Goal: Communication & Community: Answer question/provide support

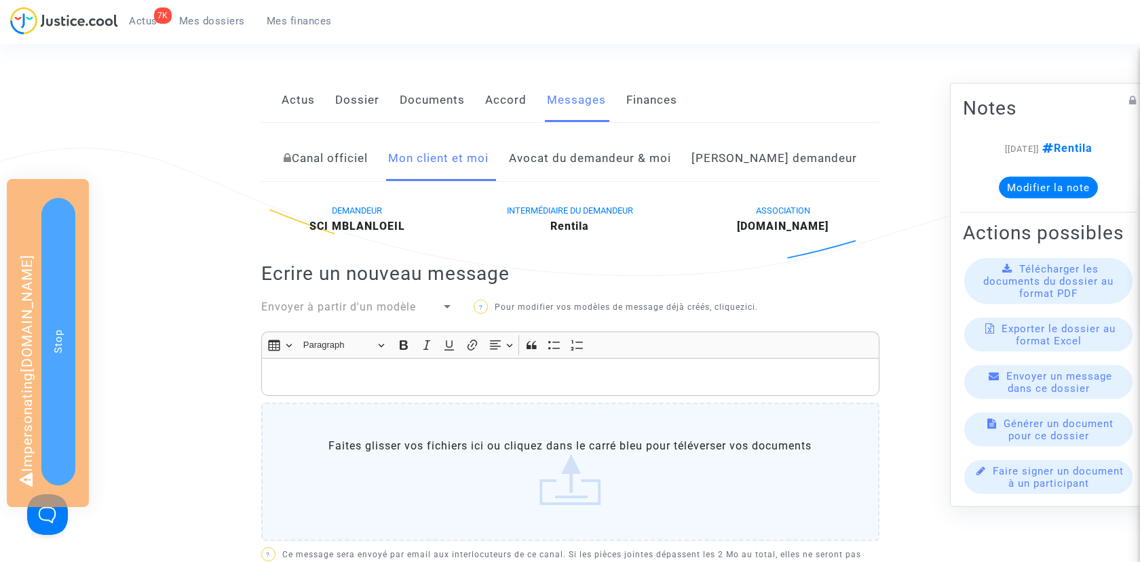
click at [637, 170] on link "Avocat du demandeur & moi" at bounding box center [590, 158] width 162 height 45
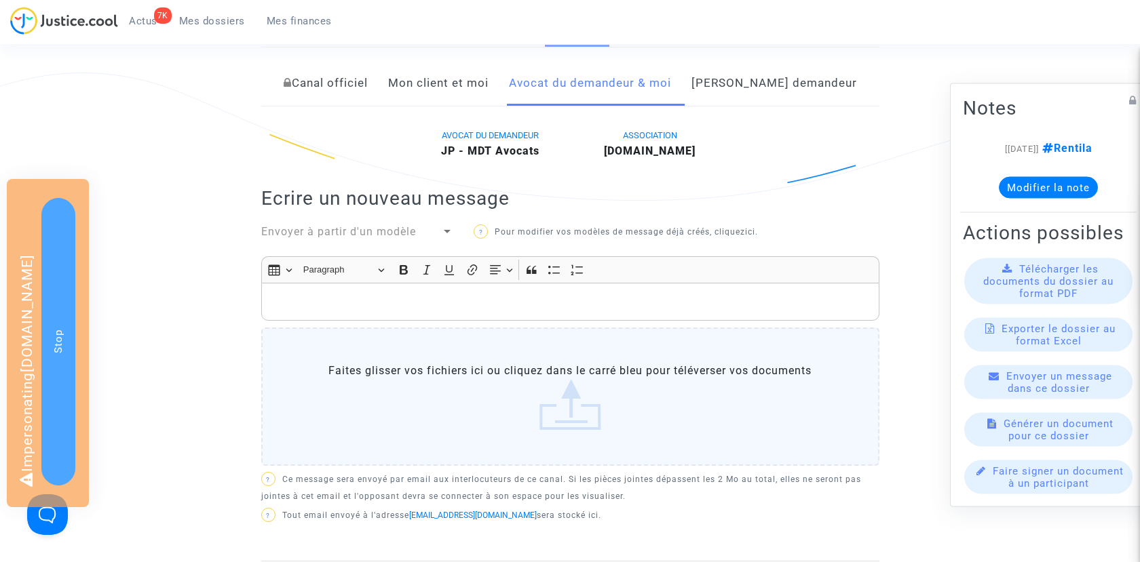
scroll to position [293, 0]
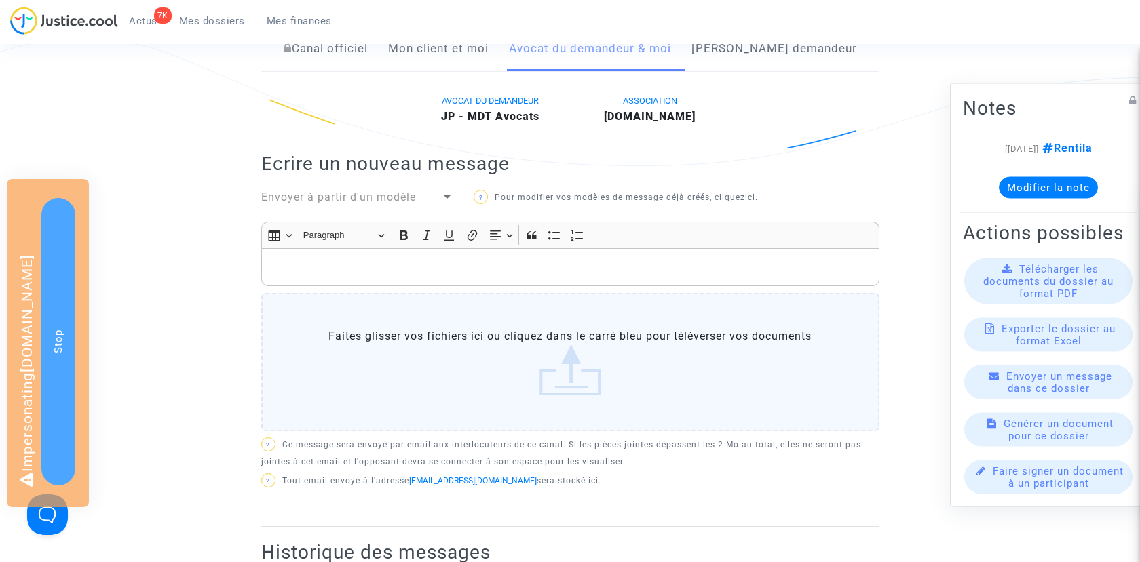
click at [385, 204] on span "Envoyer à partir d'un modèle" at bounding box center [338, 197] width 155 height 13
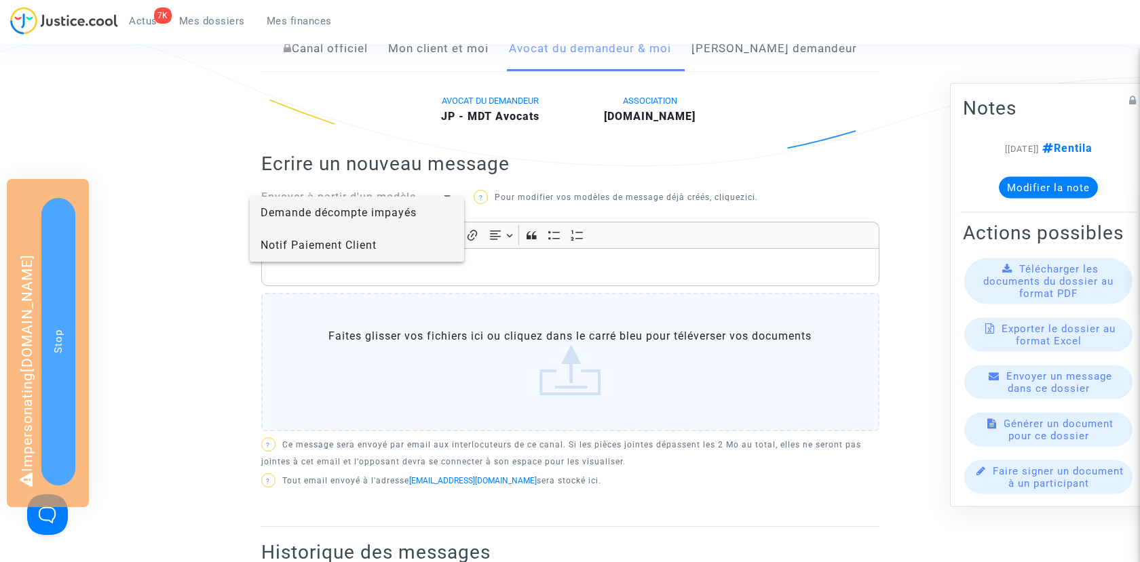
click at [381, 252] on span "Notif Paiement Client" at bounding box center [356, 245] width 193 height 33
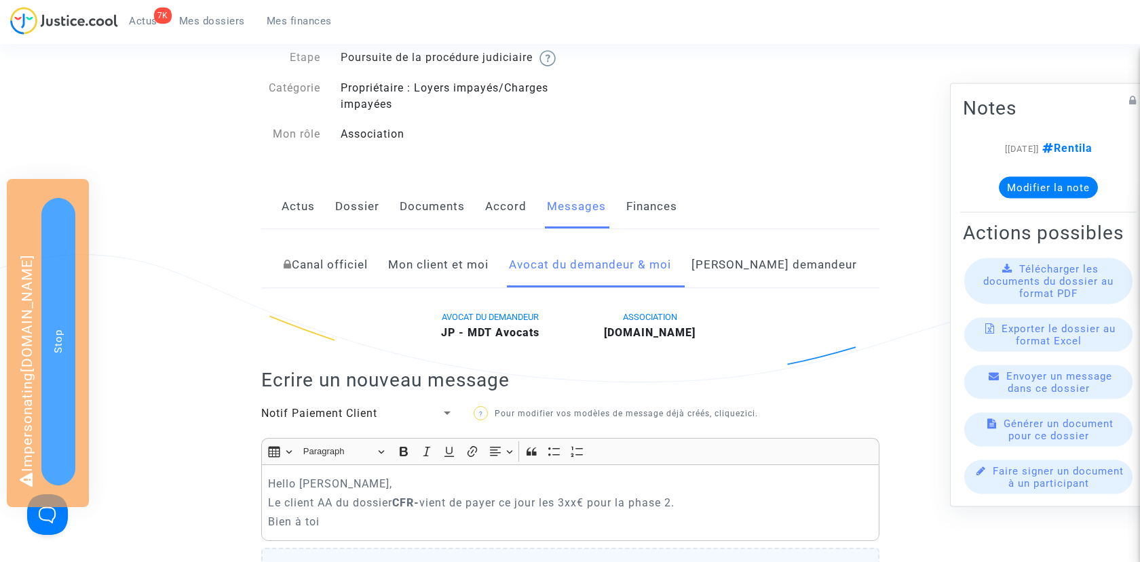
scroll to position [124, 0]
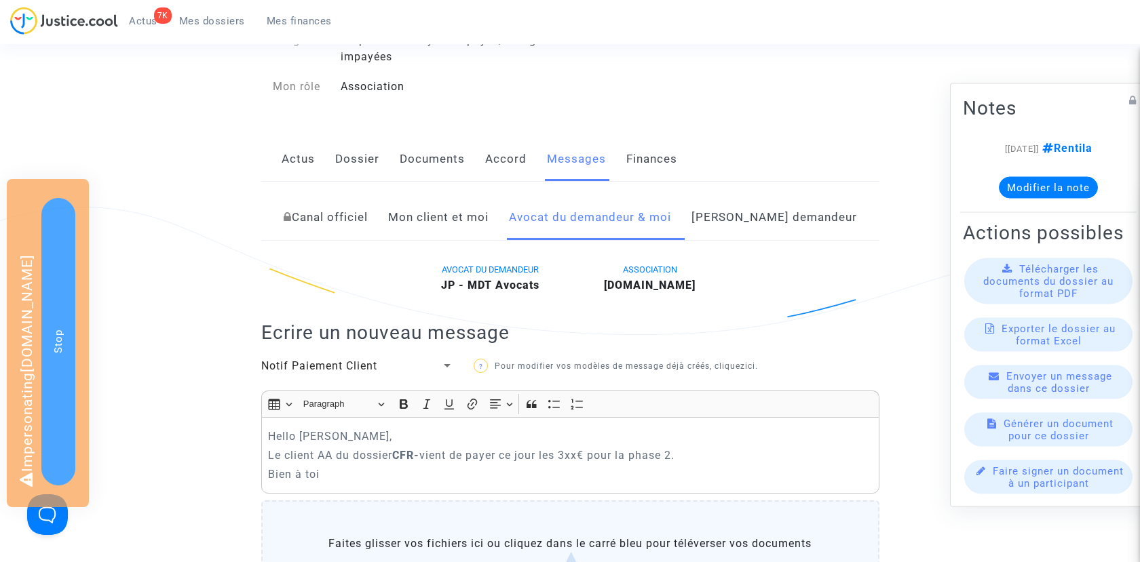
click at [330, 464] on p "Le client AA du dossier CFR- vient de payer ce jour les 3xx€ pour la phase 2." at bounding box center [570, 455] width 604 height 17
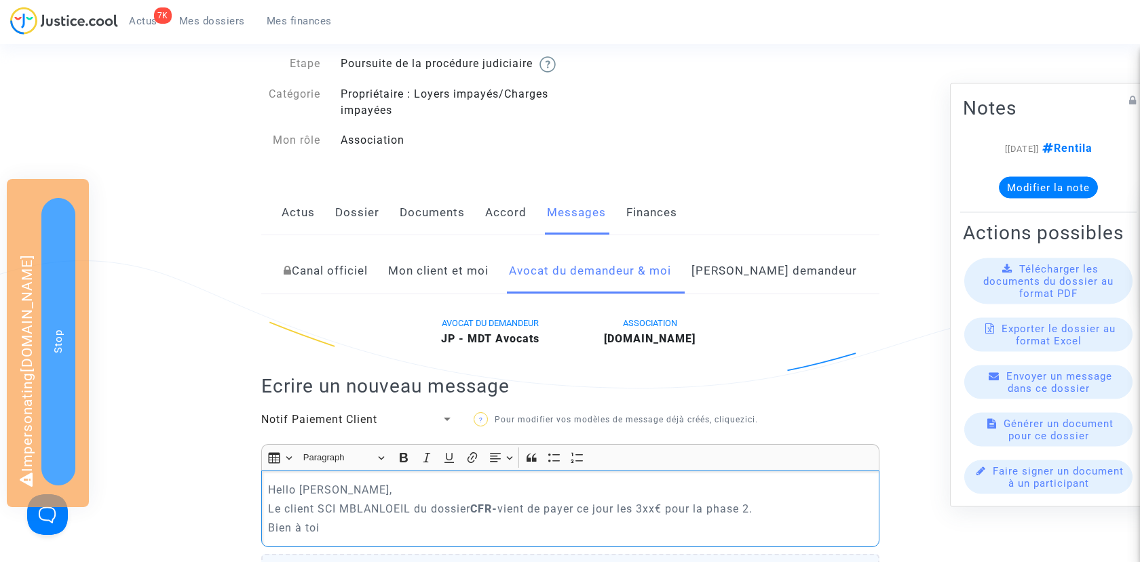
scroll to position [0, 0]
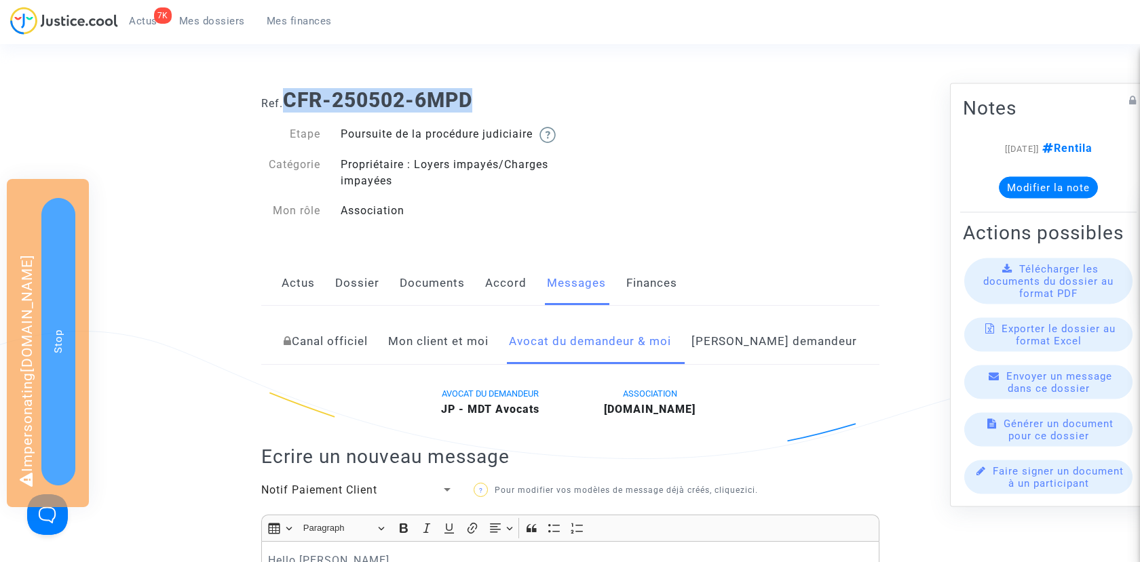
drag, startPoint x: 289, startPoint y: 100, endPoint x: 579, endPoint y: 100, distance: 290.3
click at [579, 100] on h1 "Ref. CFR-250502-6MPD" at bounding box center [570, 100] width 618 height 24
copy b "CFR-250502-6MPD"
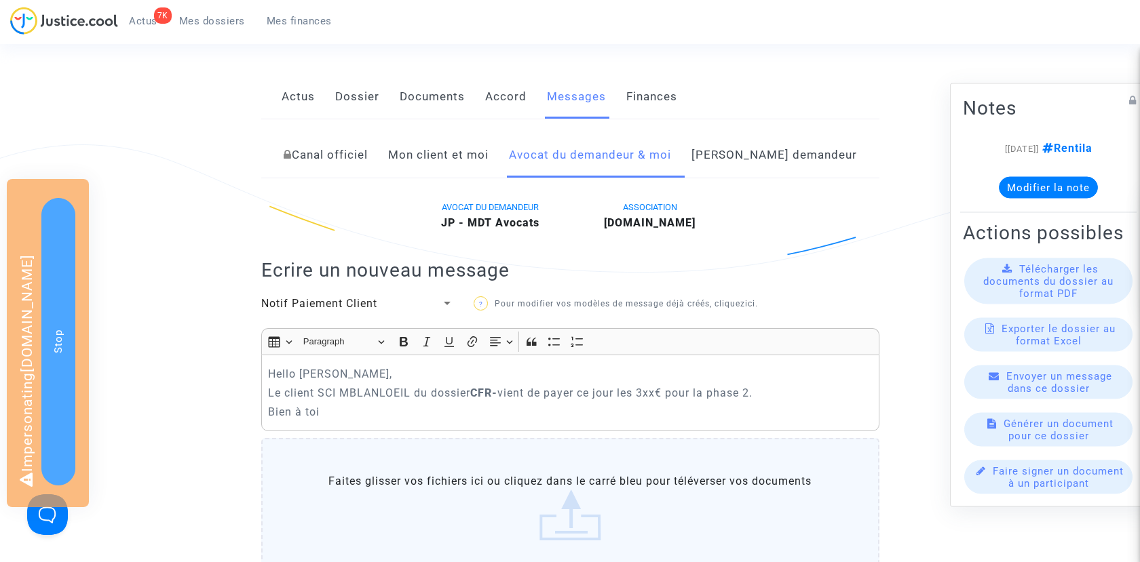
scroll to position [256, 0]
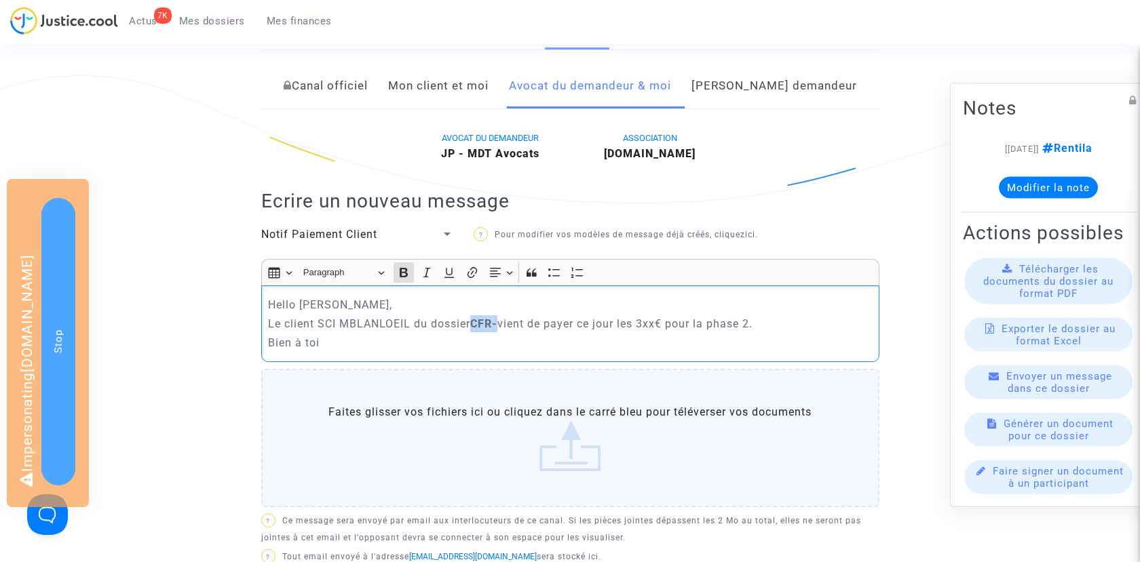
drag, startPoint x: 476, startPoint y: 337, endPoint x: 501, endPoint y: 337, distance: 24.4
click at [497, 330] on strong "CFR-" at bounding box center [483, 323] width 27 height 13
click at [741, 332] on p "Le client SCI MBLANLOEIL du dossier CFR-250502-6MPD vient de payer ce jour les …" at bounding box center [570, 323] width 604 height 17
drag, startPoint x: 587, startPoint y: 334, endPoint x: 665, endPoint y: 334, distance: 78.0
click at [665, 332] on p "Le client SCI MBLANLOEIL du dossier CFR-250502-6MPD vient de payer ce jour les …" at bounding box center [570, 323] width 604 height 17
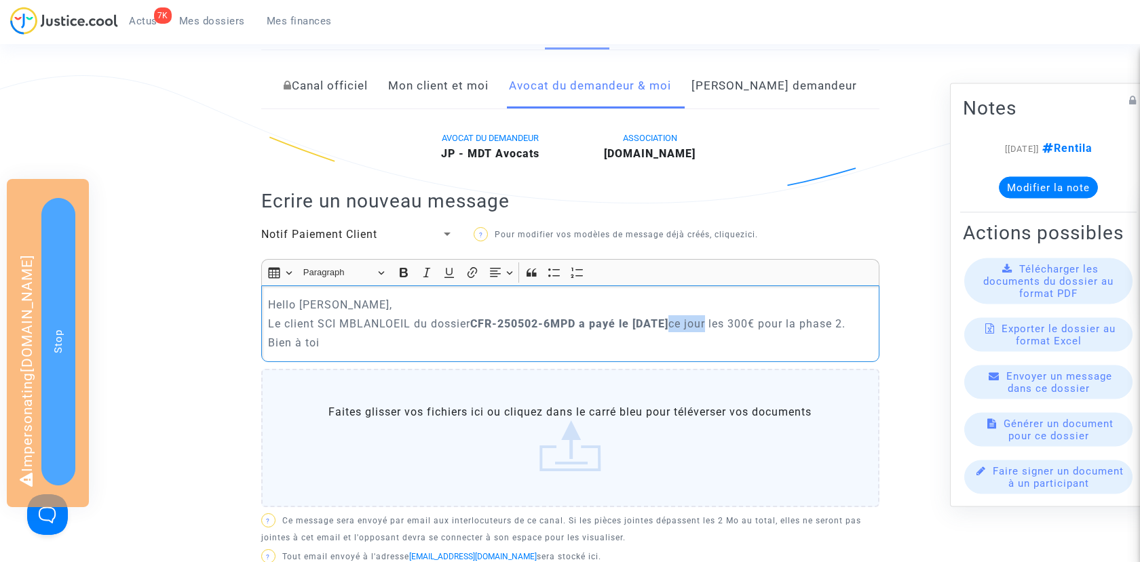
drag, startPoint x: 720, startPoint y: 338, endPoint x: 682, endPoint y: 338, distance: 38.0
click at [682, 332] on p "Le client SCI MBLANLOEIL du dossier CFR-250502-6MPD a payé le 11 août ce jour l…" at bounding box center [570, 323] width 604 height 17
drag, startPoint x: 583, startPoint y: 340, endPoint x: 680, endPoint y: 341, distance: 97.0
click at [680, 332] on p "Le client SCI MBLANLOEIL du dossier CFR-250502-6MPD a payé le 11 août les 300€ …" at bounding box center [570, 323] width 604 height 17
click at [404, 277] on icon "Editor toolbar" at bounding box center [404, 272] width 8 height 9
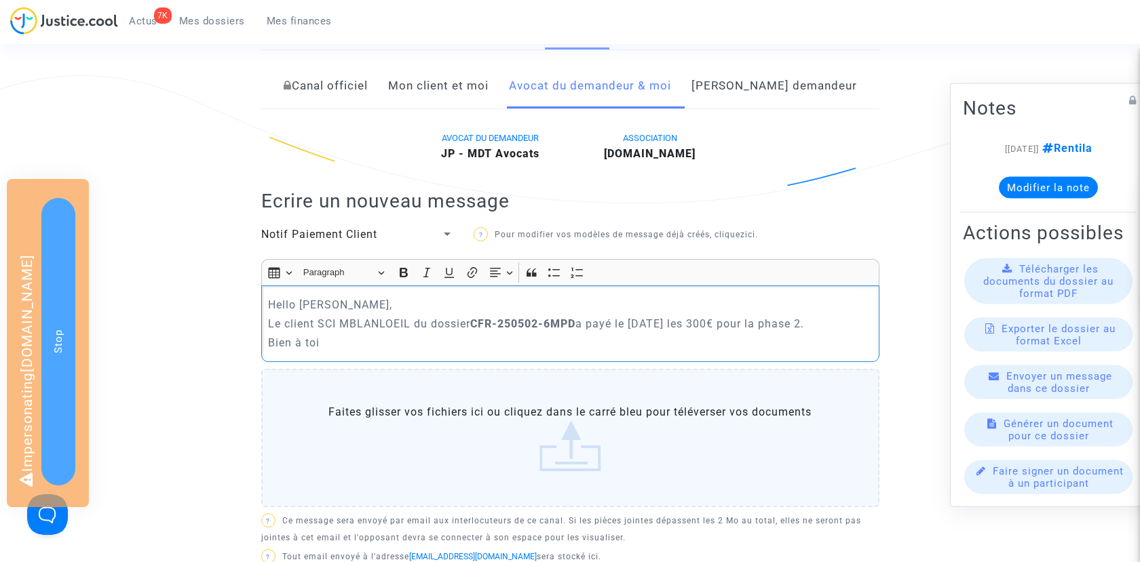
click at [404, 351] on p "Bien à toi" at bounding box center [570, 342] width 604 height 17
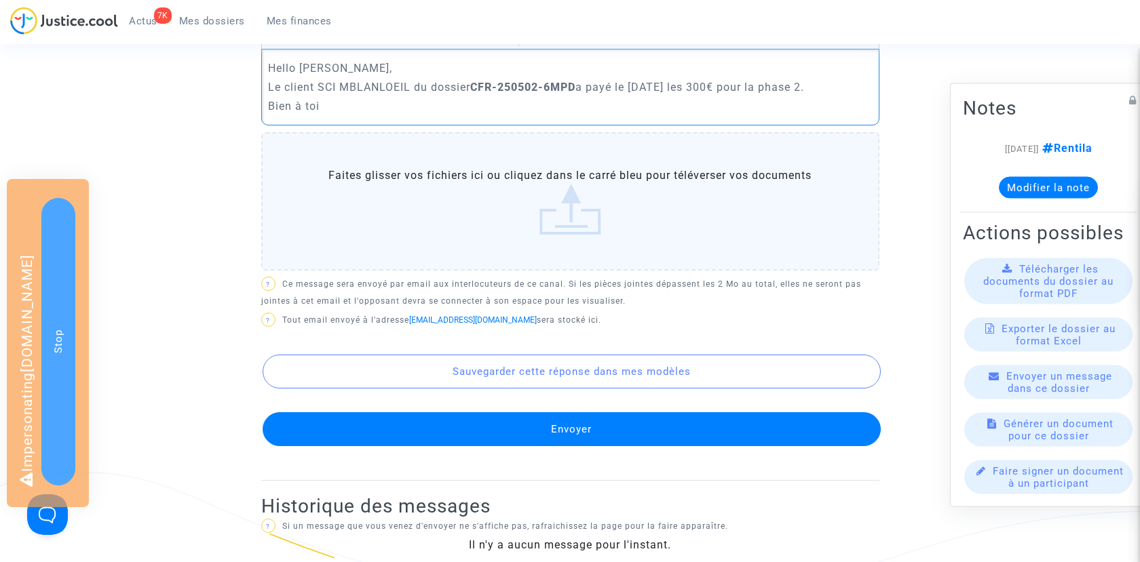
scroll to position [535, 0]
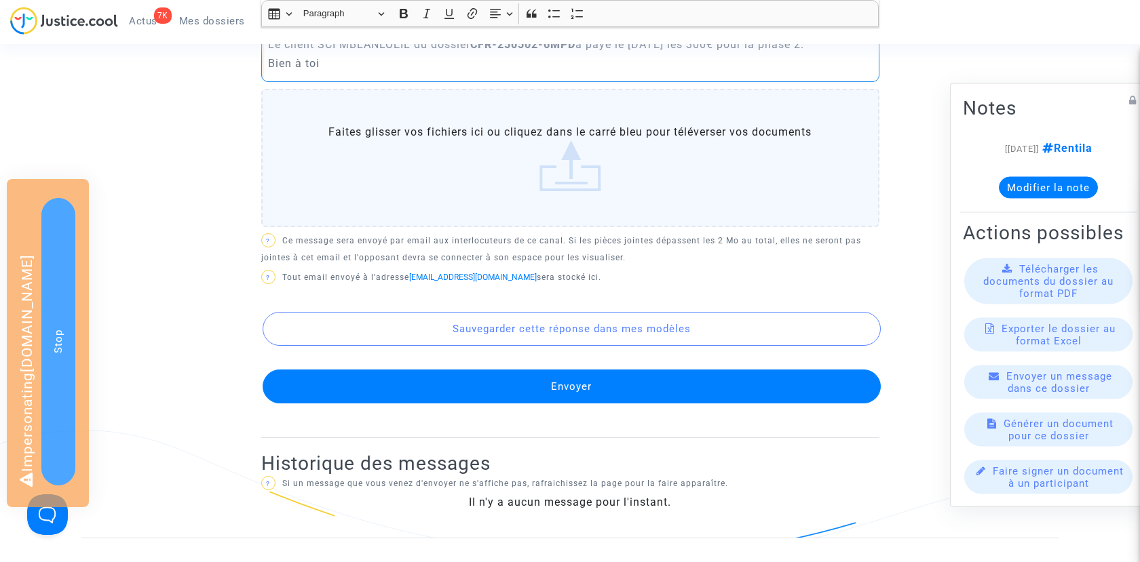
click at [494, 404] on button "Envoyer" at bounding box center [572, 387] width 618 height 34
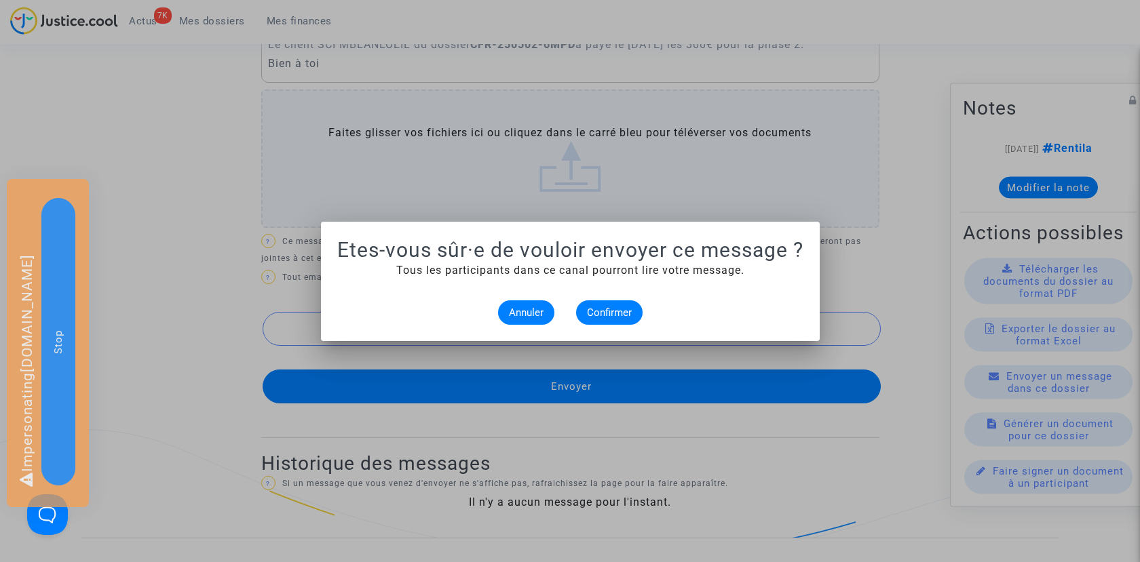
scroll to position [0, 0]
drag, startPoint x: 606, startPoint y: 312, endPoint x: 605, endPoint y: 303, distance: 8.9
click at [606, 312] on span "Confirmer" at bounding box center [609, 313] width 45 height 12
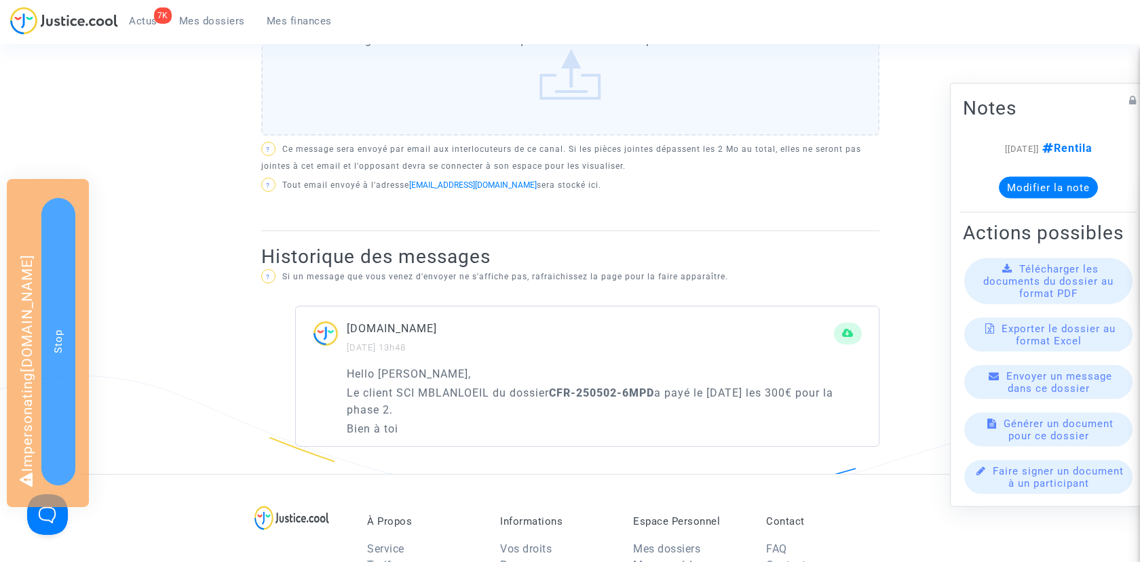
scroll to position [750, 0]
